Goal: Transaction & Acquisition: Purchase product/service

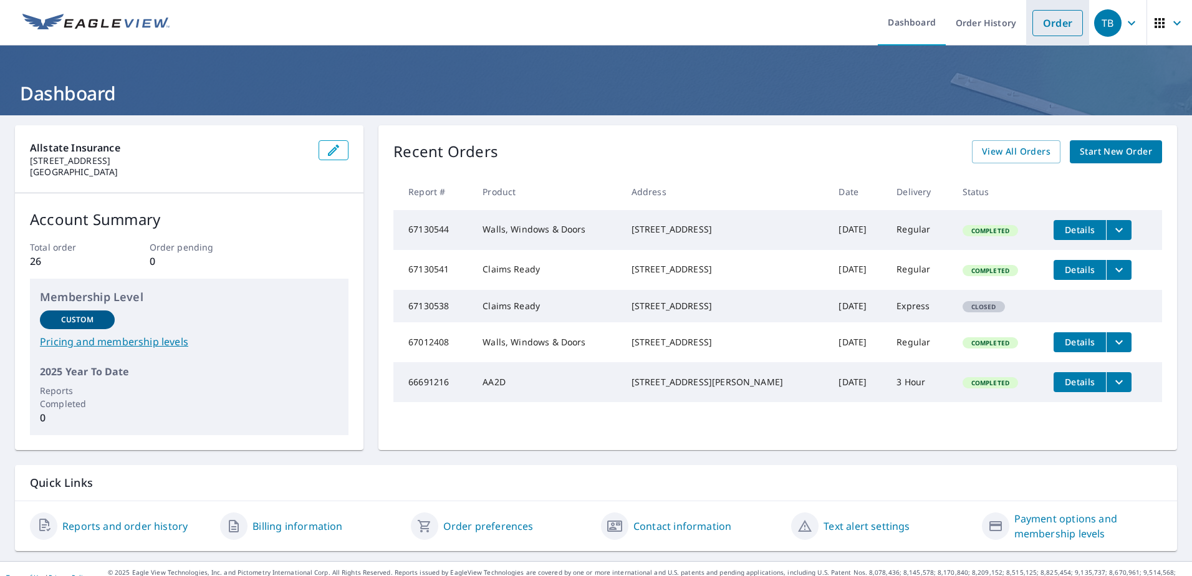
click at [930, 27] on link "Order" at bounding box center [1057, 23] width 51 height 26
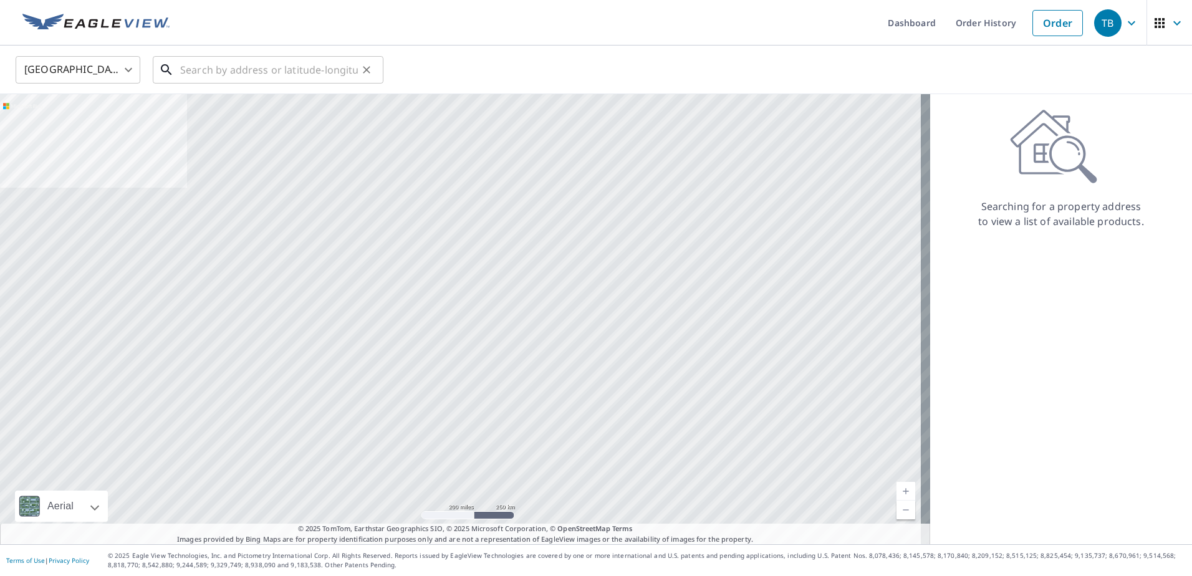
click at [221, 70] on input "text" at bounding box center [269, 69] width 178 height 35
paste input "[STREET_ADDRESS][PERSON_NAME]"
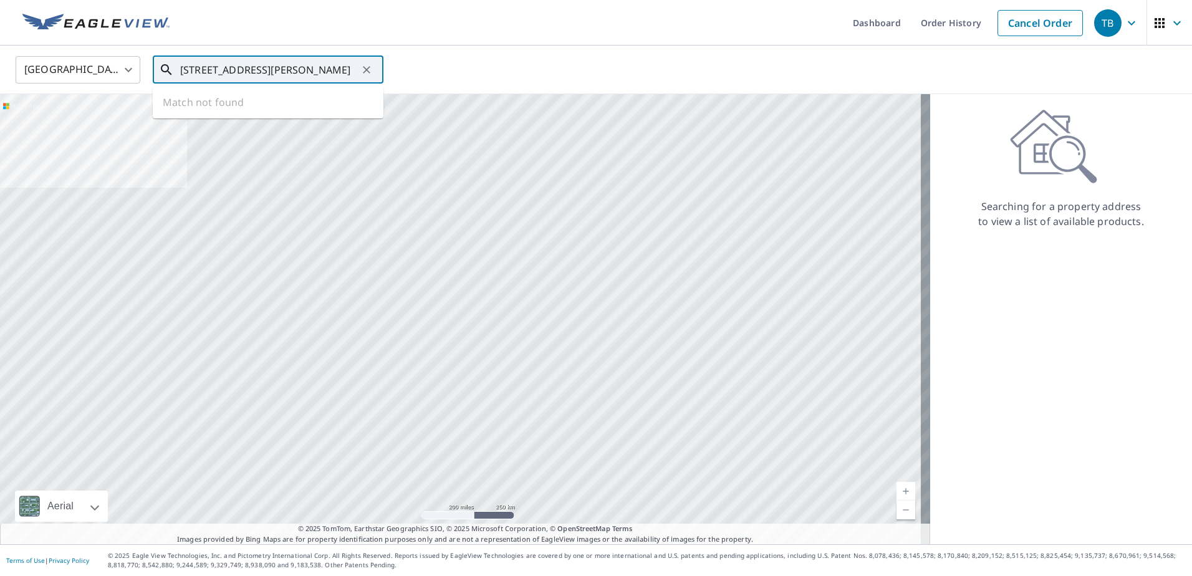
scroll to position [0, 11]
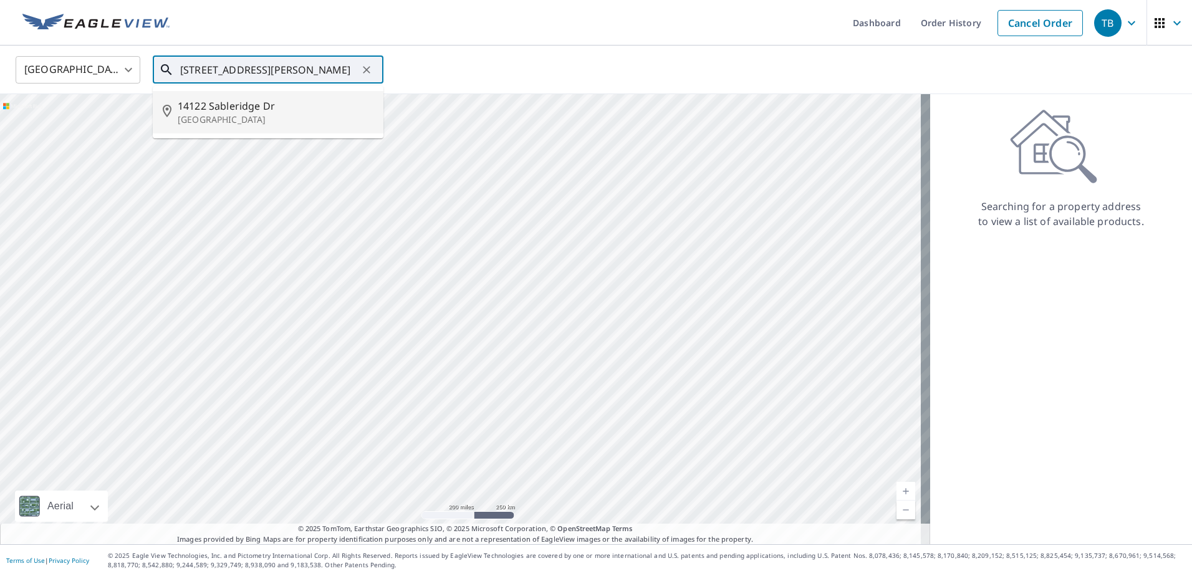
click at [288, 106] on span "14122 Sableridge Dr" at bounding box center [276, 106] width 196 height 15
type input "[STREET_ADDRESS][PERSON_NAME]"
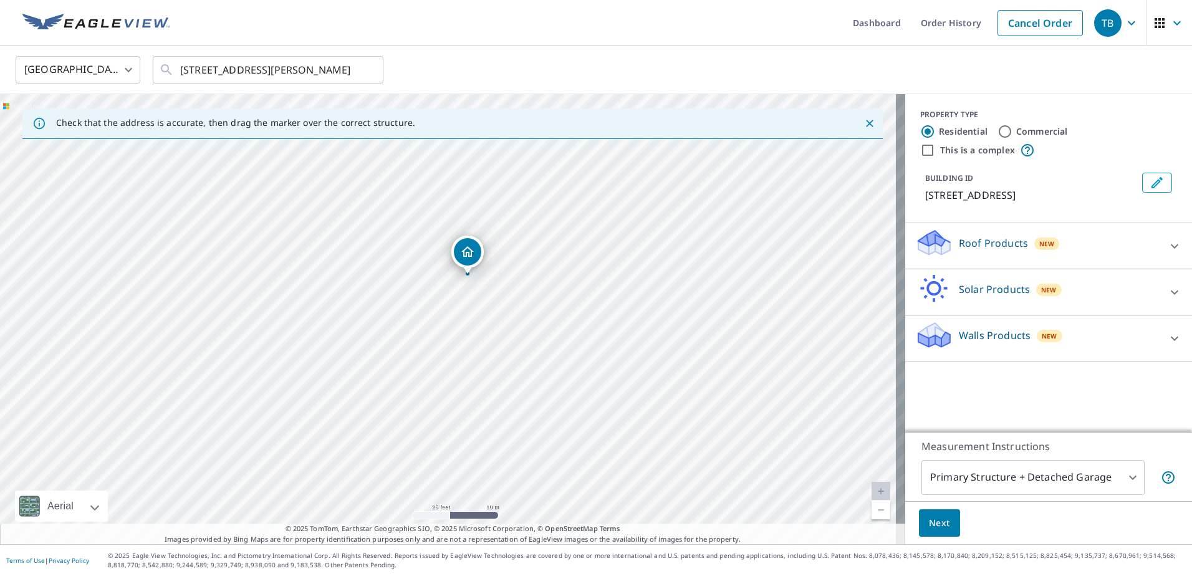
drag, startPoint x: 339, startPoint y: 368, endPoint x: 455, endPoint y: 306, distance: 131.4
click at [359, 325] on div "[STREET_ADDRESS][PERSON_NAME]" at bounding box center [452, 319] width 905 height 450
drag, startPoint x: 468, startPoint y: 256, endPoint x: 483, endPoint y: 265, distance: 16.8
click at [930, 336] on span "New" at bounding box center [1050, 336] width 16 height 10
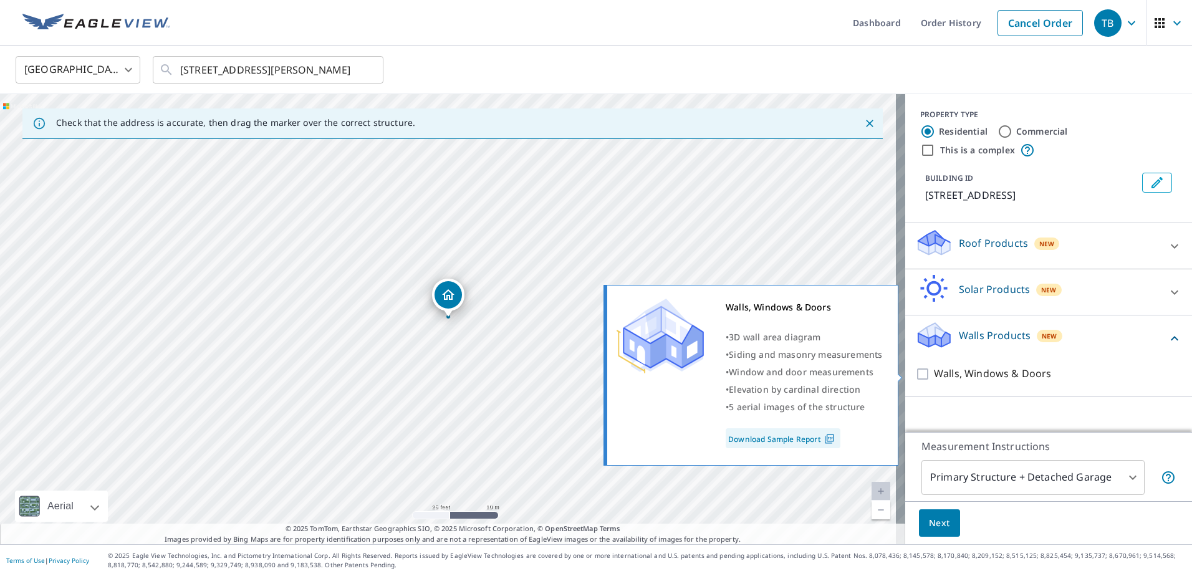
click at [920, 380] on input "Walls, Windows & Doors" at bounding box center [924, 374] width 19 height 15
checkbox input "true"
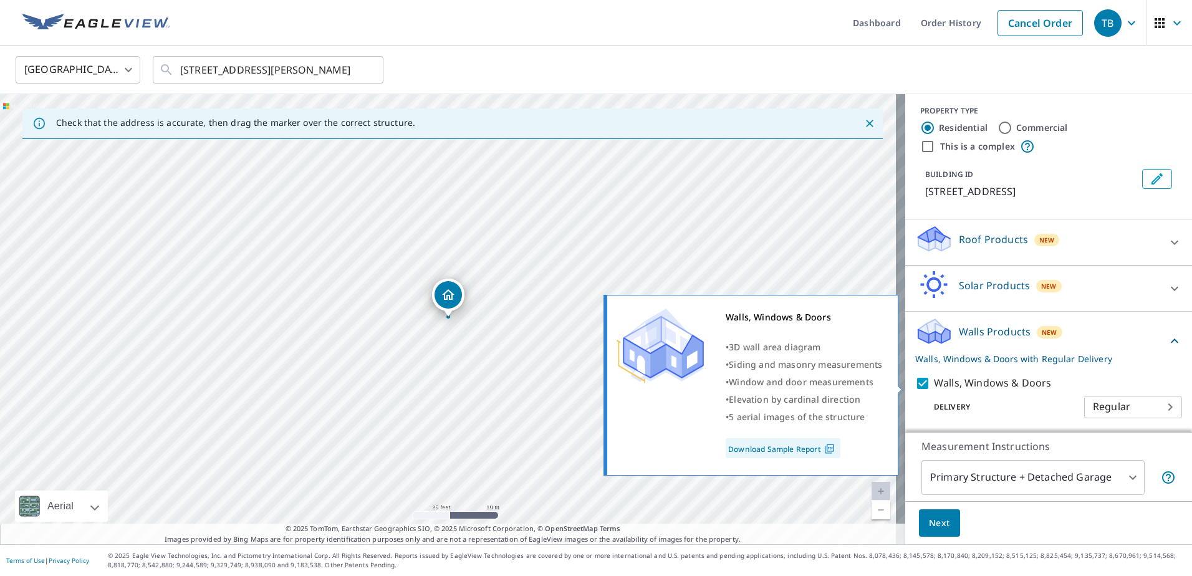
scroll to position [6, 0]
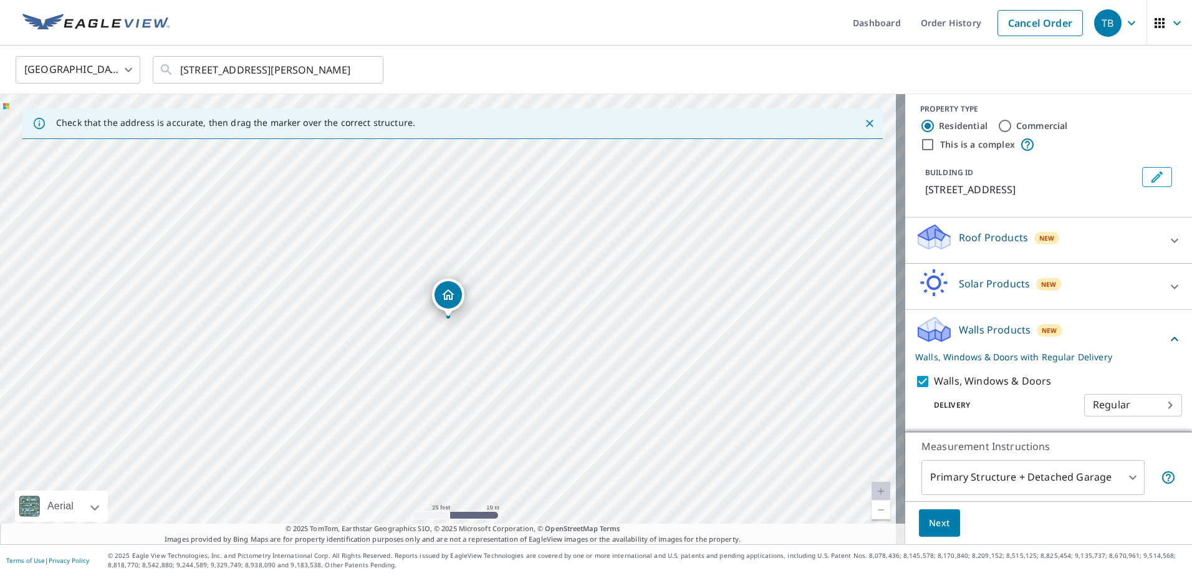
click at [930, 408] on body "TB TB Dashboard Order History Cancel Order TB [GEOGRAPHIC_DATA] [GEOGRAPHIC_DAT…" at bounding box center [596, 288] width 1192 height 576
click at [930, 408] on ul "Regular" at bounding box center [1115, 404] width 98 height 32
click at [930, 435] on div at bounding box center [596, 288] width 1192 height 576
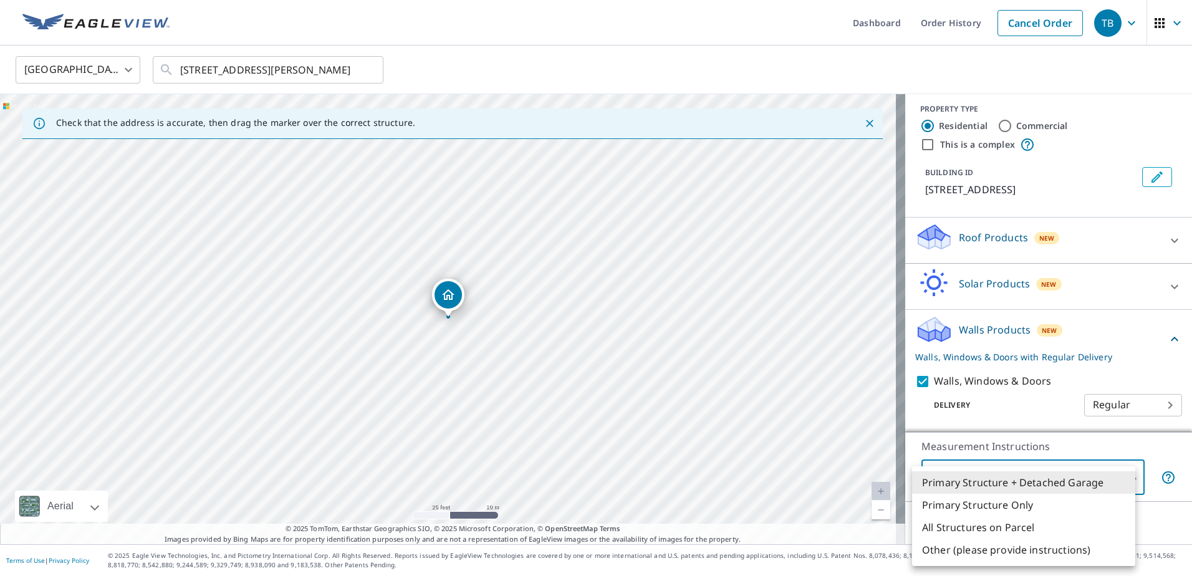
click at [930, 435] on body "TB TB Dashboard Order History Cancel Order TB [GEOGRAPHIC_DATA] [GEOGRAPHIC_DAT…" at bounding box center [596, 288] width 1192 height 576
click at [930, 435] on li "Primary Structure + Detached Garage" at bounding box center [1023, 482] width 223 height 22
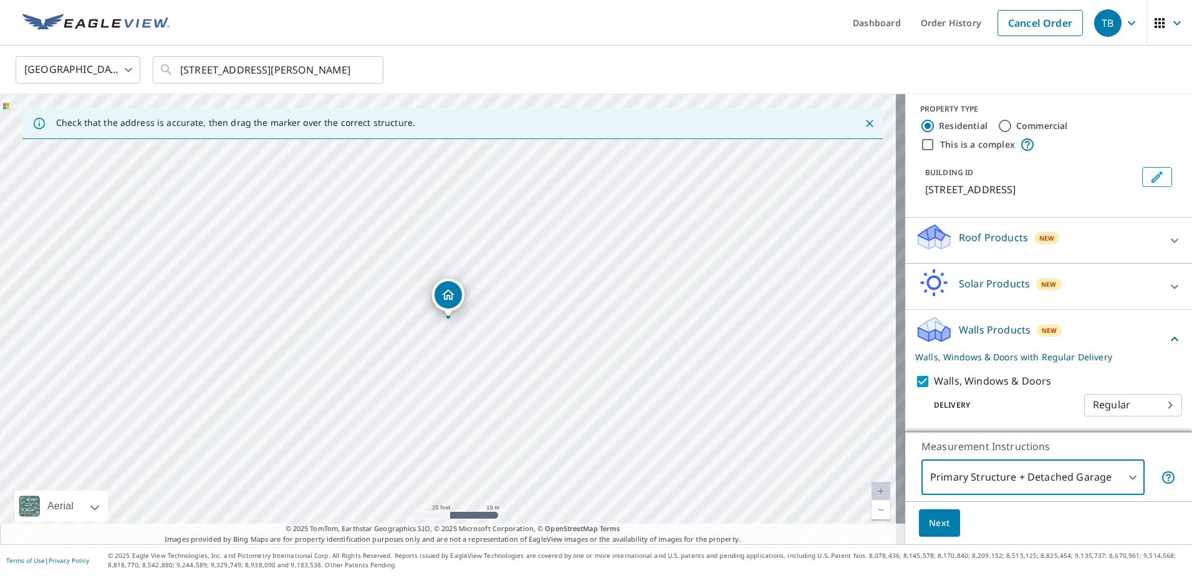
click at [930, 435] on span "Next" at bounding box center [939, 524] width 21 height 16
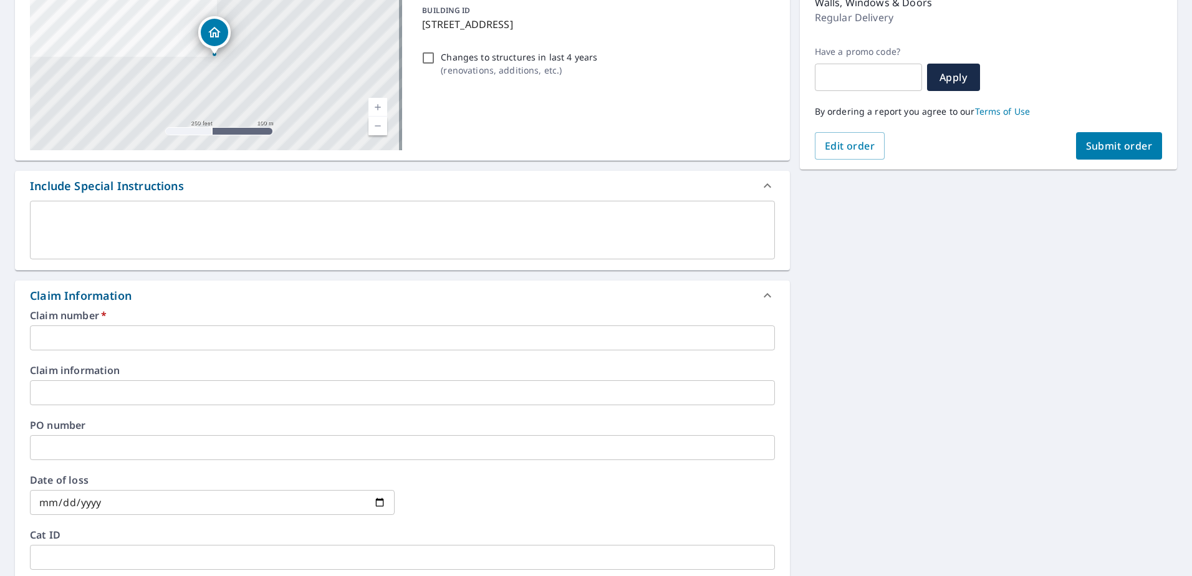
scroll to position [187, 0]
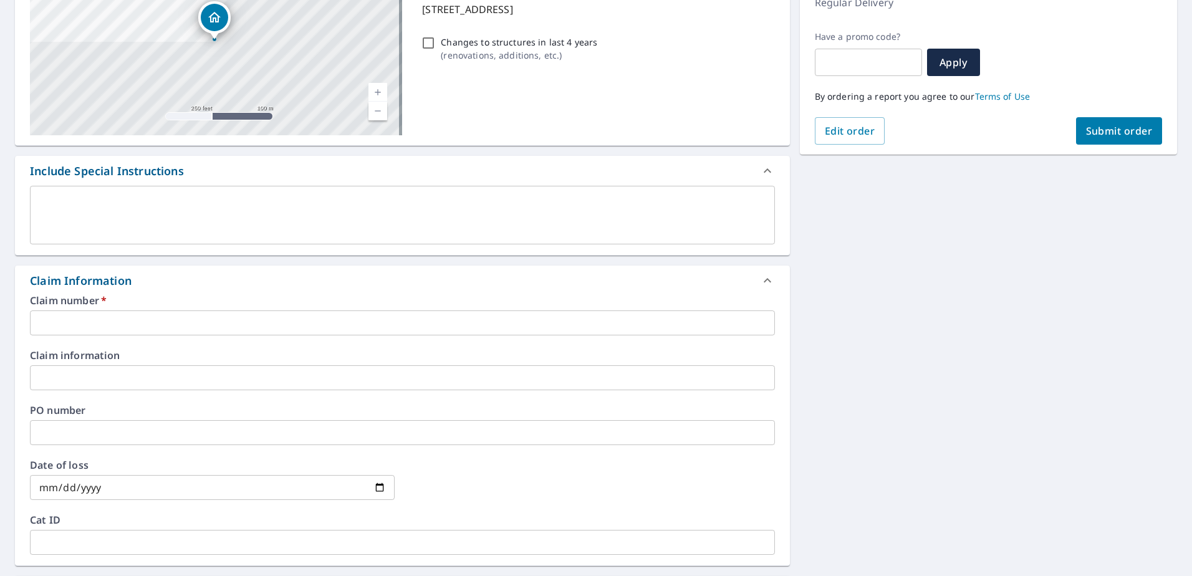
click at [129, 321] on input "text" at bounding box center [402, 322] width 745 height 25
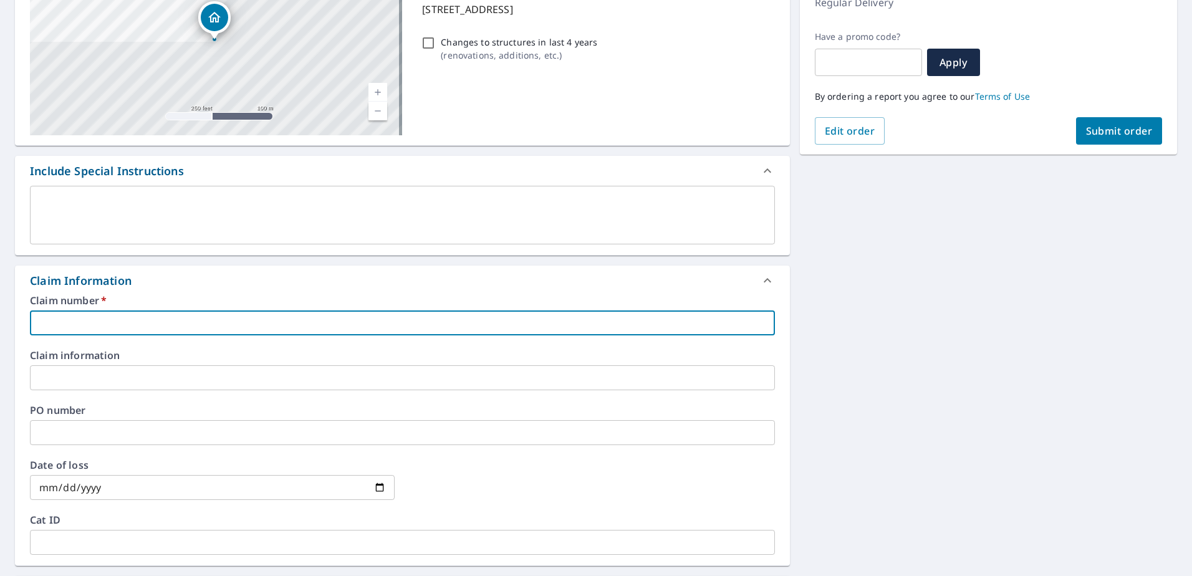
paste input "0803107002"
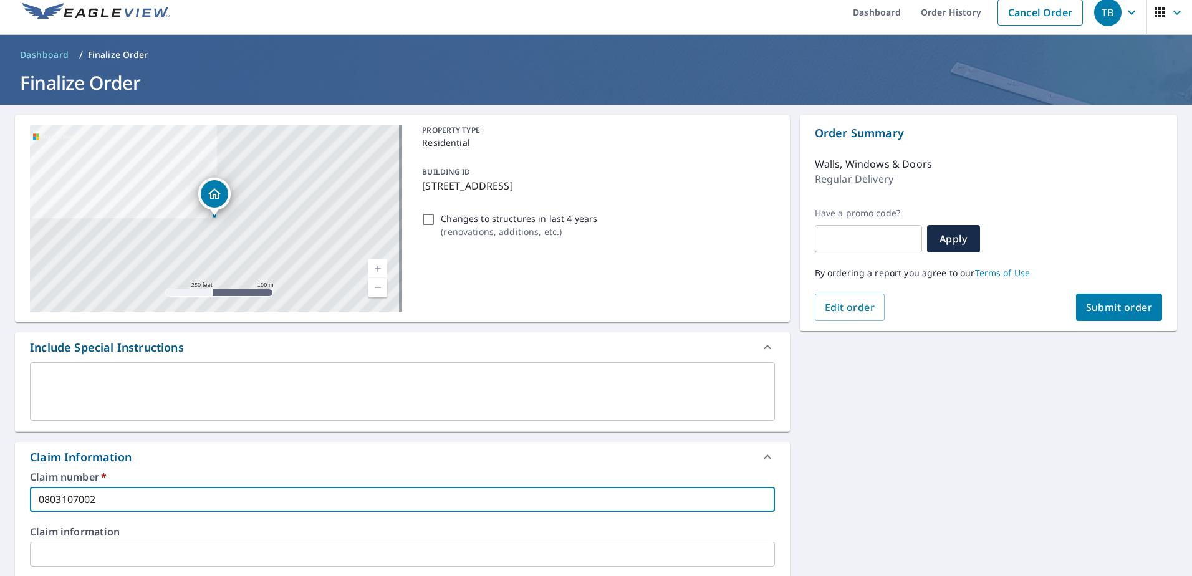
scroll to position [0, 0]
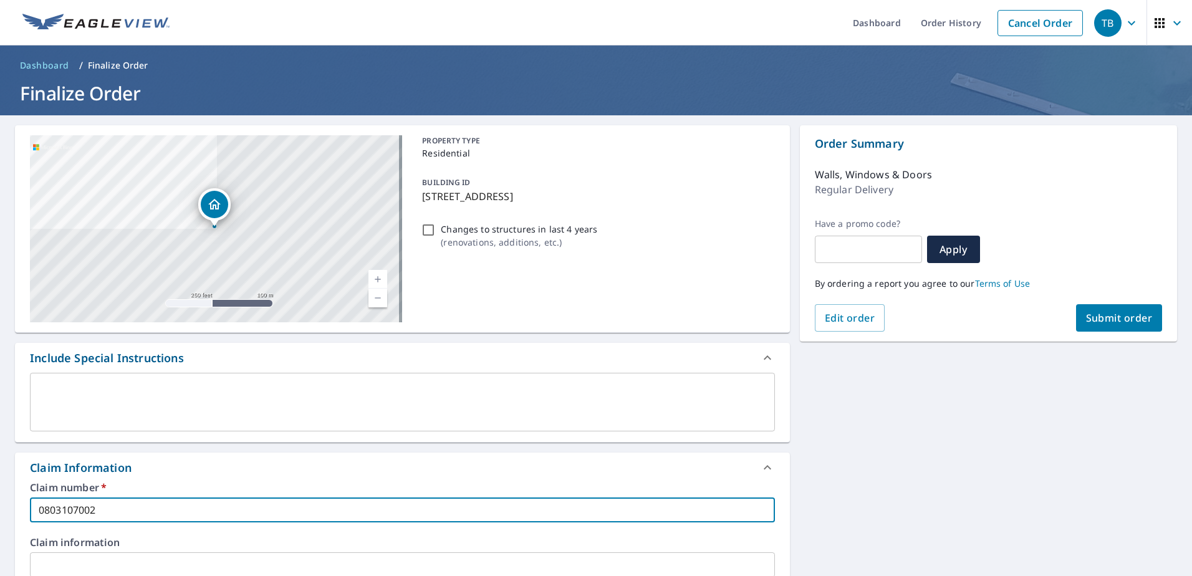
type input "0803107002"
click at [930, 334] on div "Order Summary Walls, Windows & Doors Regular Delivery Have a promo code? ​ Appl…" at bounding box center [988, 233] width 377 height 216
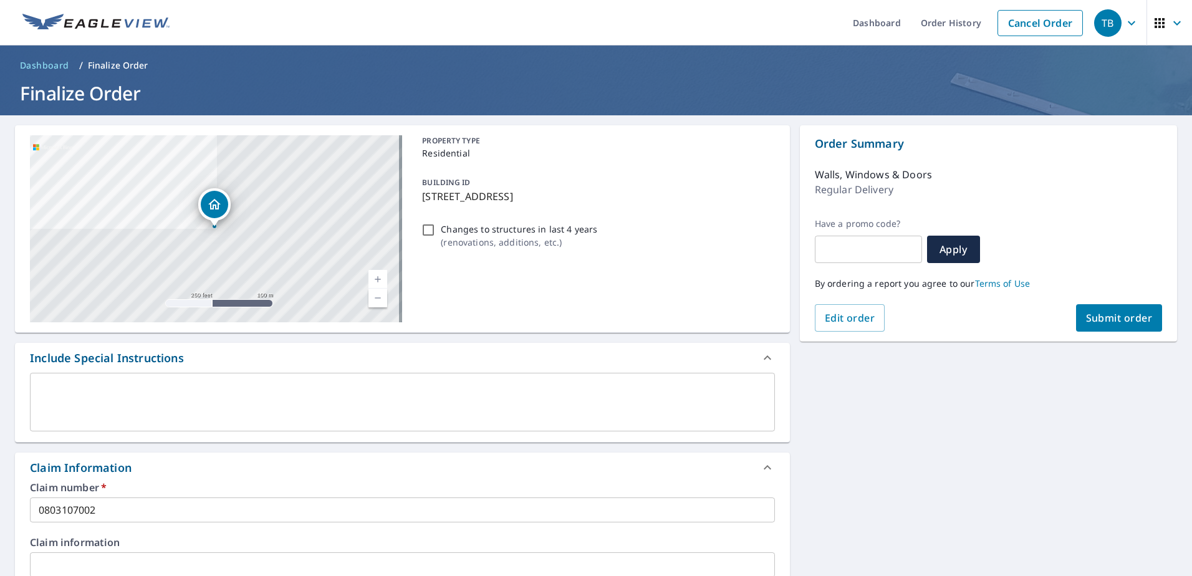
click at [930, 315] on span "Submit order" at bounding box center [1119, 318] width 67 height 14
